Goal: Task Accomplishment & Management: Manage account settings

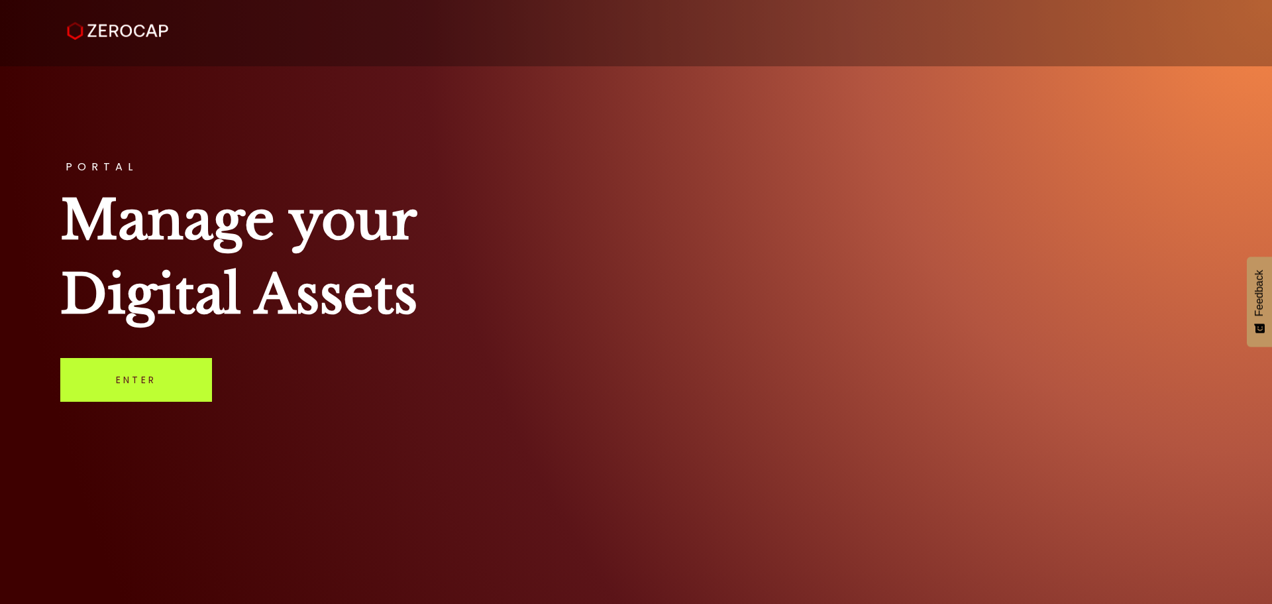
click at [174, 383] on link "Enter" at bounding box center [136, 380] width 152 height 44
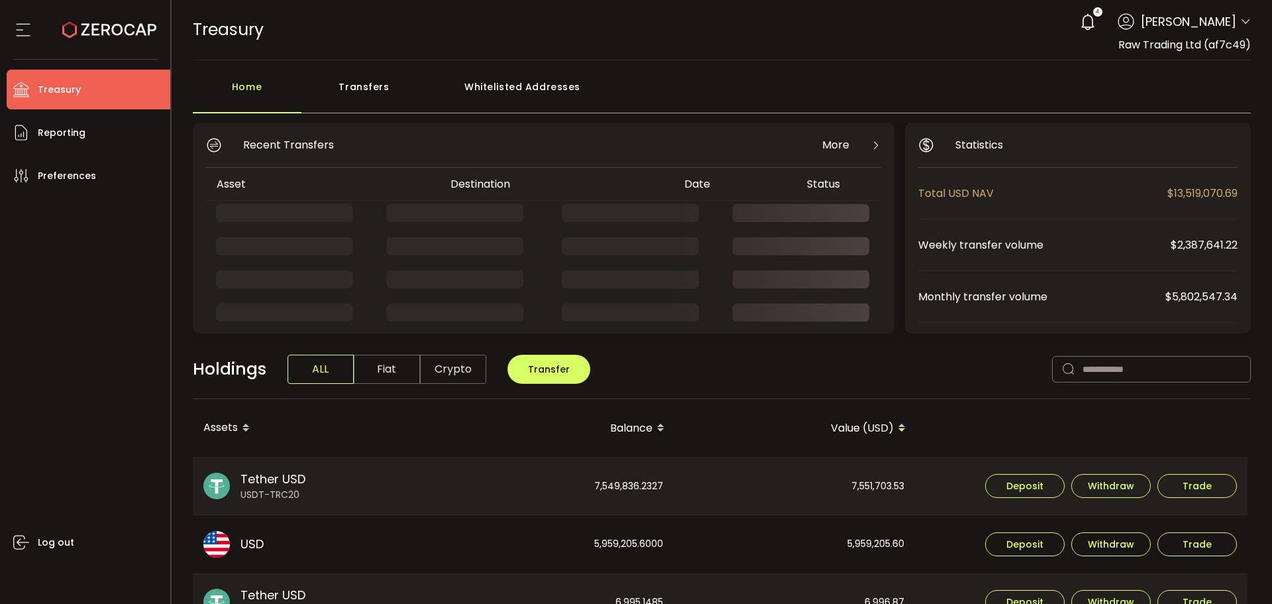
click at [1240, 20] on icon at bounding box center [1245, 22] width 11 height 11
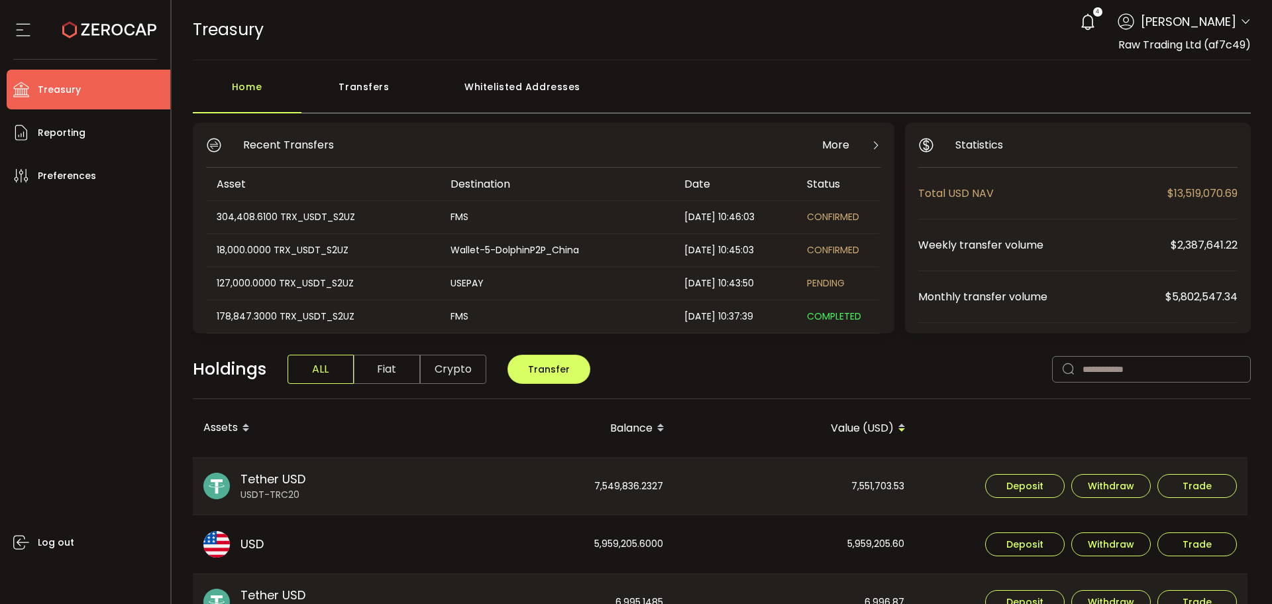
click at [1020, 54] on div "TREASURY Buy Power $0.00 USD Treasury Treasury Your verification is pending 4 […" at bounding box center [722, 30] width 1059 height 60
click at [1234, 46] on span "Raw Trading Ltd (af7c49)" at bounding box center [1184, 44] width 133 height 15
click at [1242, 19] on icon at bounding box center [1245, 22] width 11 height 11
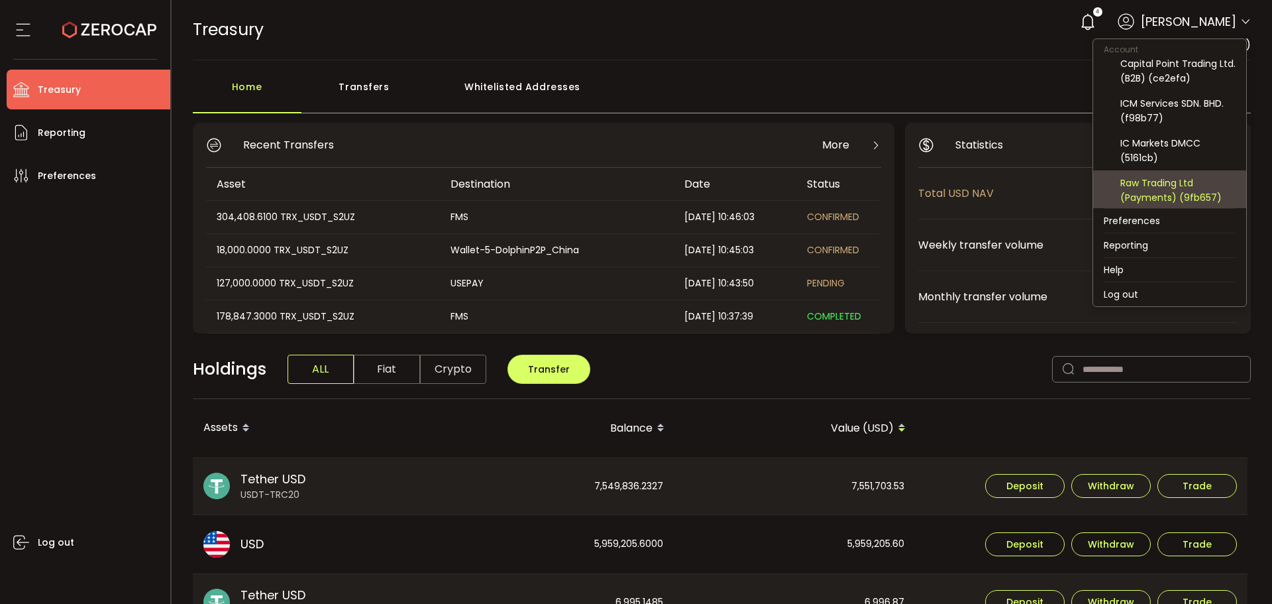
scroll to position [167, 0]
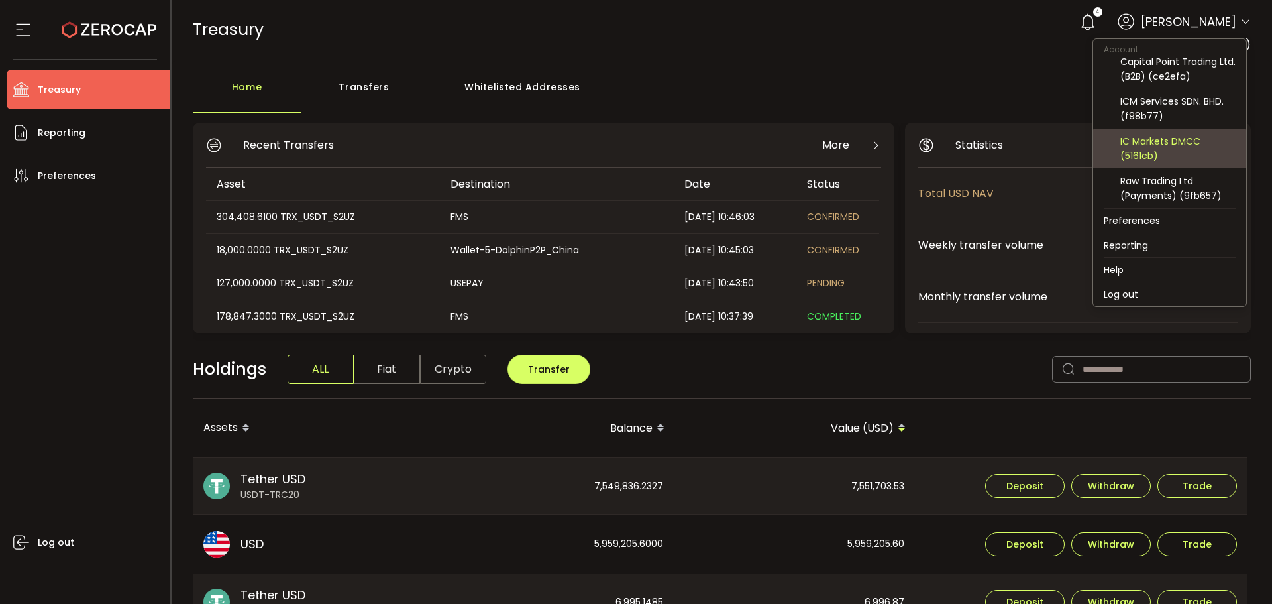
click at [1171, 147] on div "IC Markets DMCC (5161cb)" at bounding box center [1177, 148] width 115 height 29
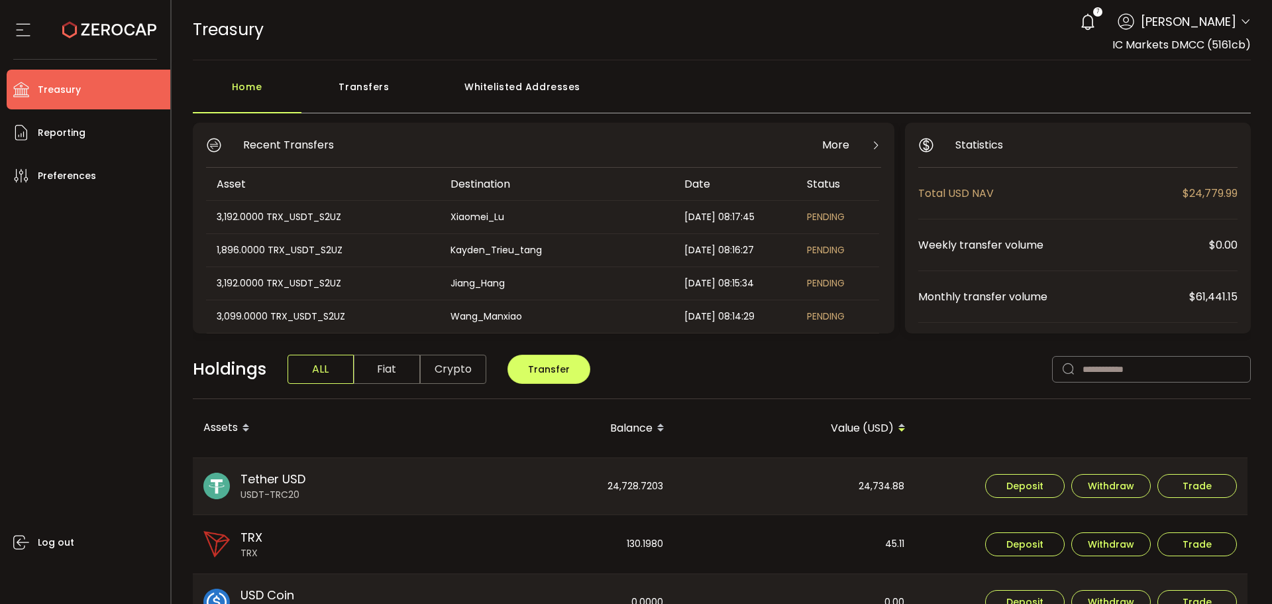
click at [1244, 22] on icon at bounding box center [1245, 22] width 11 height 11
click at [358, 89] on div "Transfers" at bounding box center [364, 94] width 126 height 40
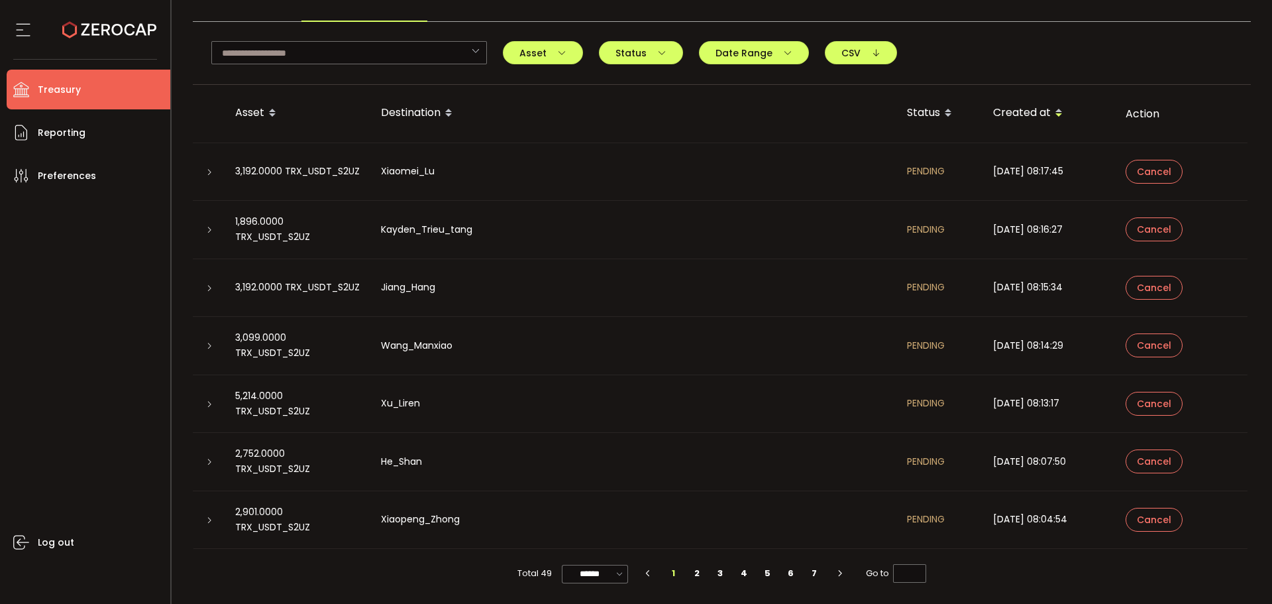
scroll to position [92, 0]
